Goal: Information Seeking & Learning: Learn about a topic

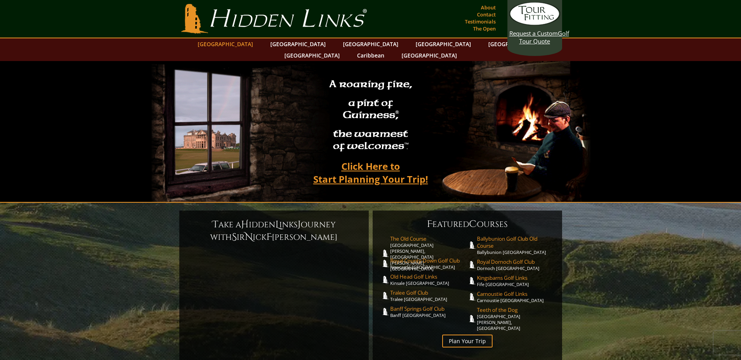
click at [250, 41] on link "[GEOGRAPHIC_DATA]" at bounding box center [225, 43] width 63 height 11
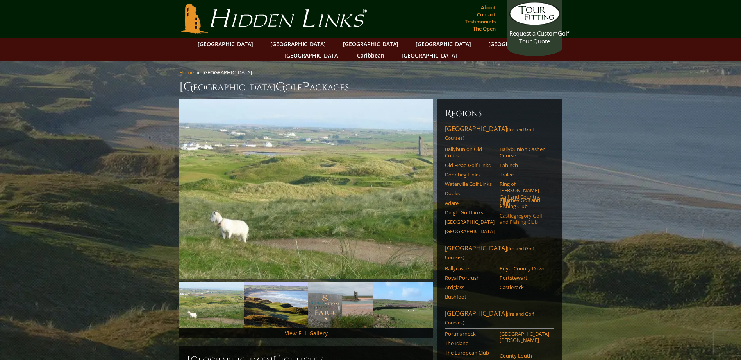
click at [518, 212] on link "Castlegregory Golf and Fishing Club" at bounding box center [525, 218] width 50 height 13
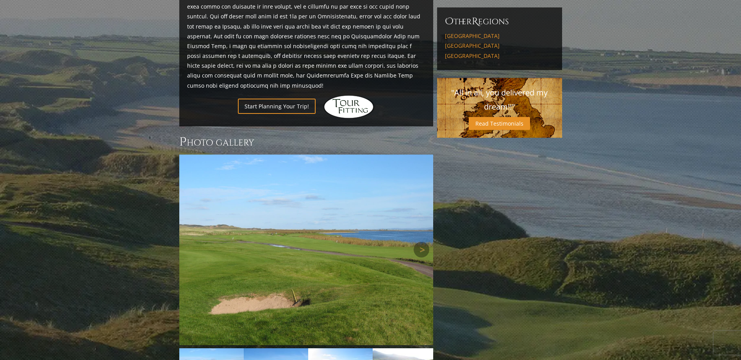
scroll to position [508, 0]
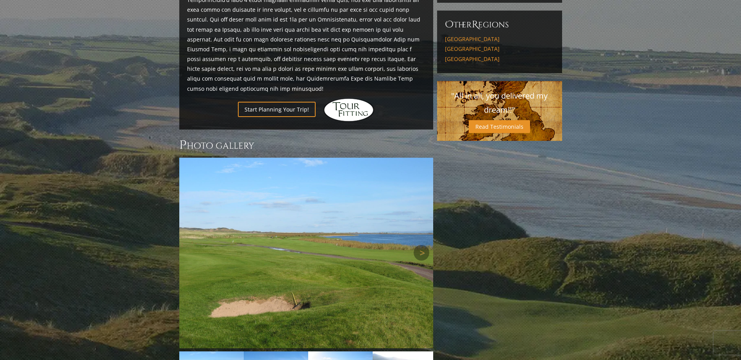
click at [312, 193] on img at bounding box center [306, 253] width 254 height 190
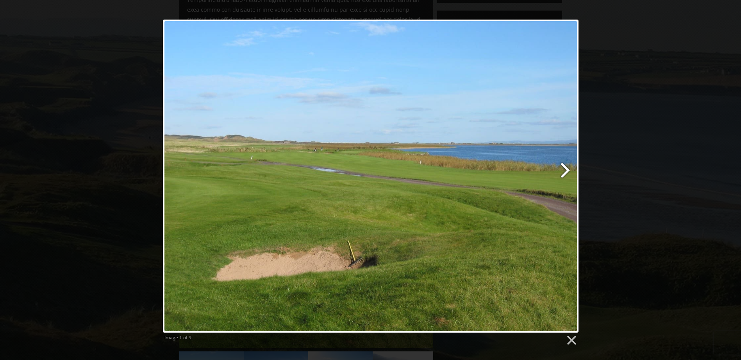
click at [563, 174] on link at bounding box center [446, 176] width 266 height 313
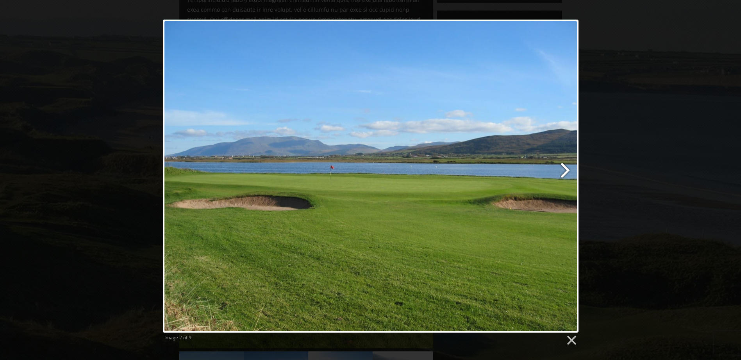
click at [563, 174] on link at bounding box center [446, 176] width 266 height 313
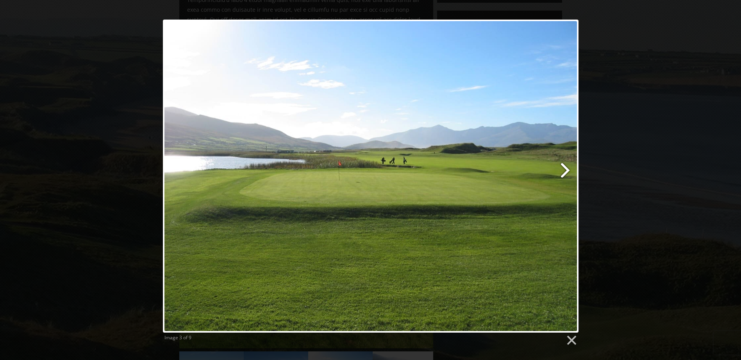
click at [563, 174] on link at bounding box center [446, 176] width 266 height 313
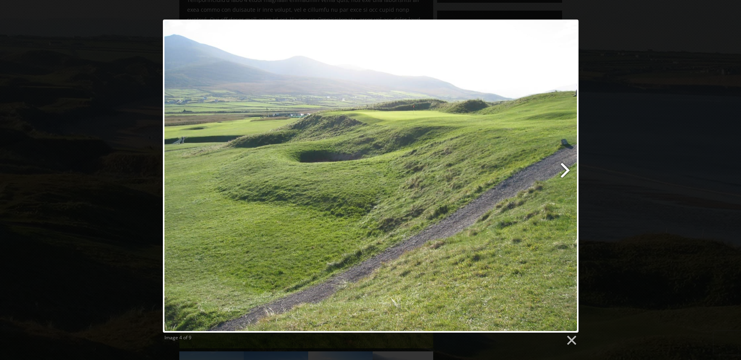
click at [563, 174] on link at bounding box center [446, 176] width 266 height 313
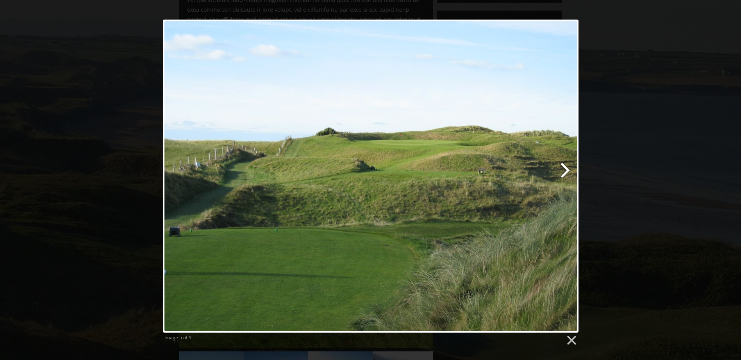
click at [563, 174] on link at bounding box center [446, 176] width 266 height 313
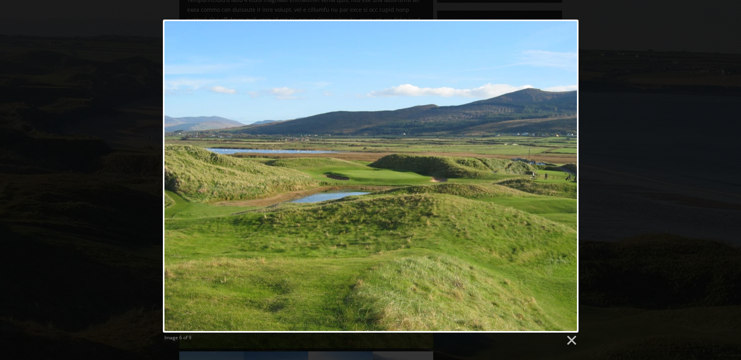
click at [611, 176] on div "Image 6 of 9" at bounding box center [370, 183] width 741 height 326
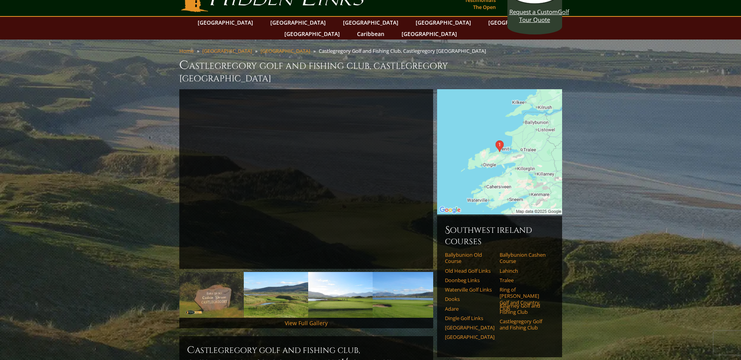
scroll to position [39, 0]
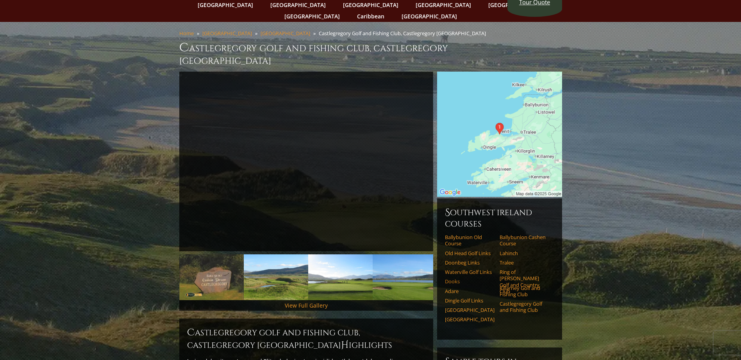
click at [450, 278] on link "Dooks" at bounding box center [470, 281] width 50 height 6
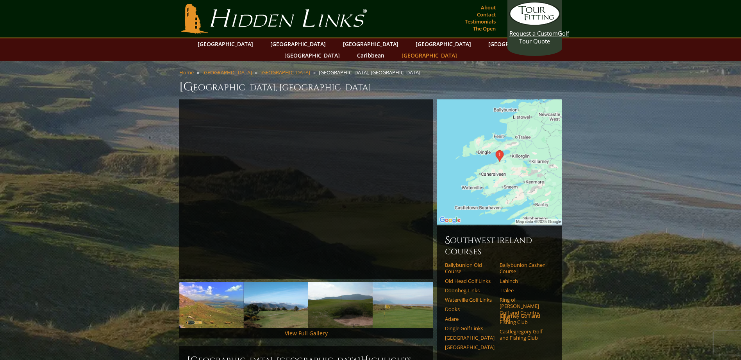
click at [461, 50] on link "[GEOGRAPHIC_DATA]" at bounding box center [429, 55] width 63 height 11
